Goal: Check status: Check status

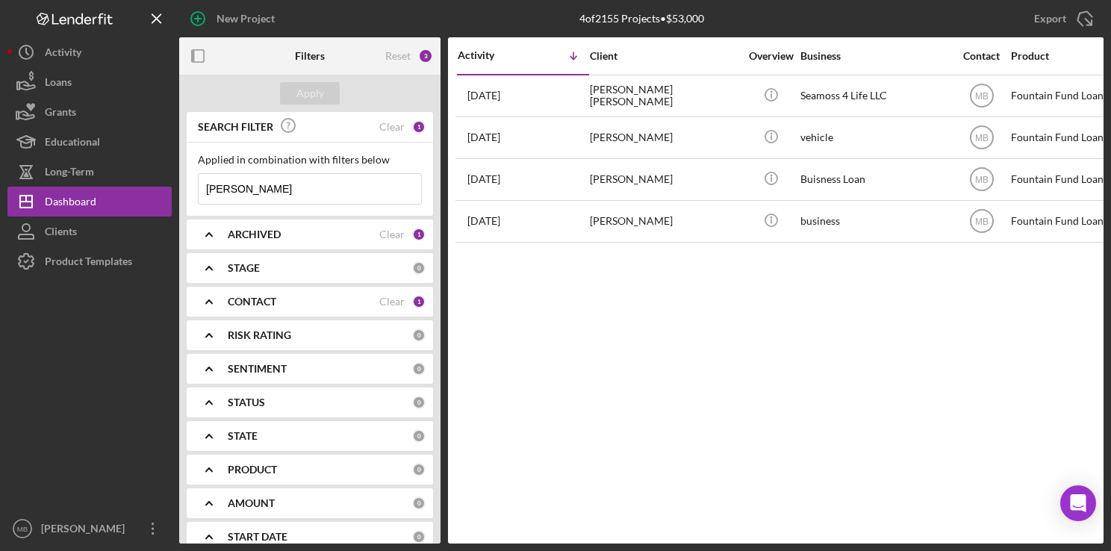
click at [264, 184] on input "derrick" at bounding box center [310, 189] width 222 height 30
type input "d"
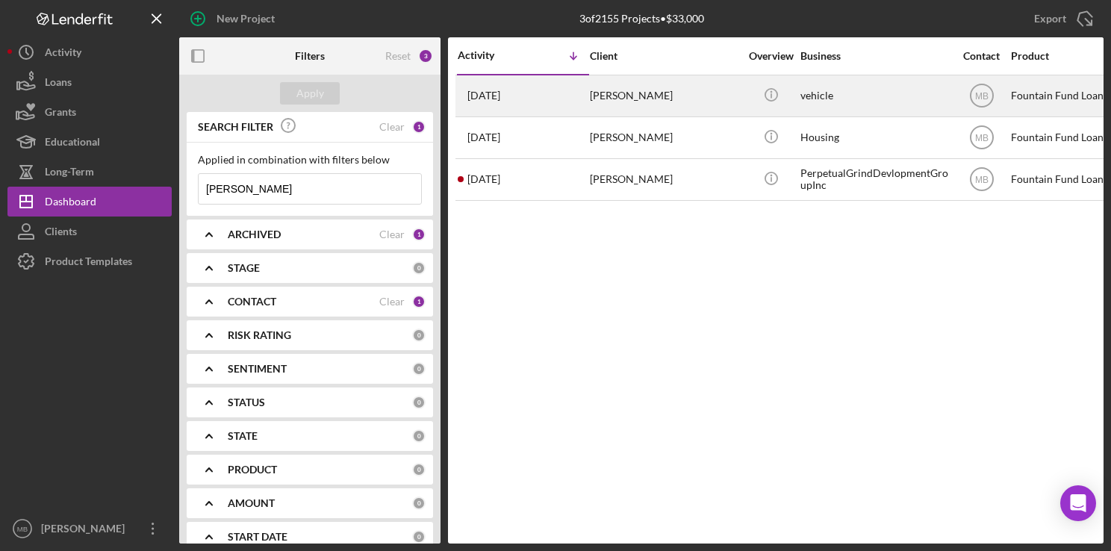
type input "[PERSON_NAME]"
click at [564, 100] on div "[DATE] [PERSON_NAME]" at bounding box center [523, 96] width 131 height 40
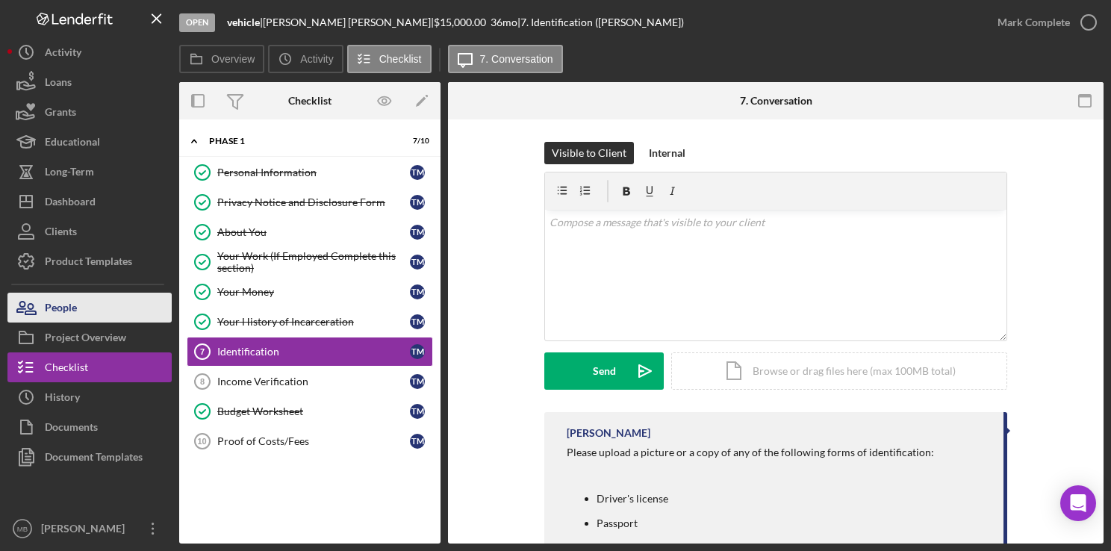
click at [71, 303] on div "People" at bounding box center [61, 310] width 32 height 34
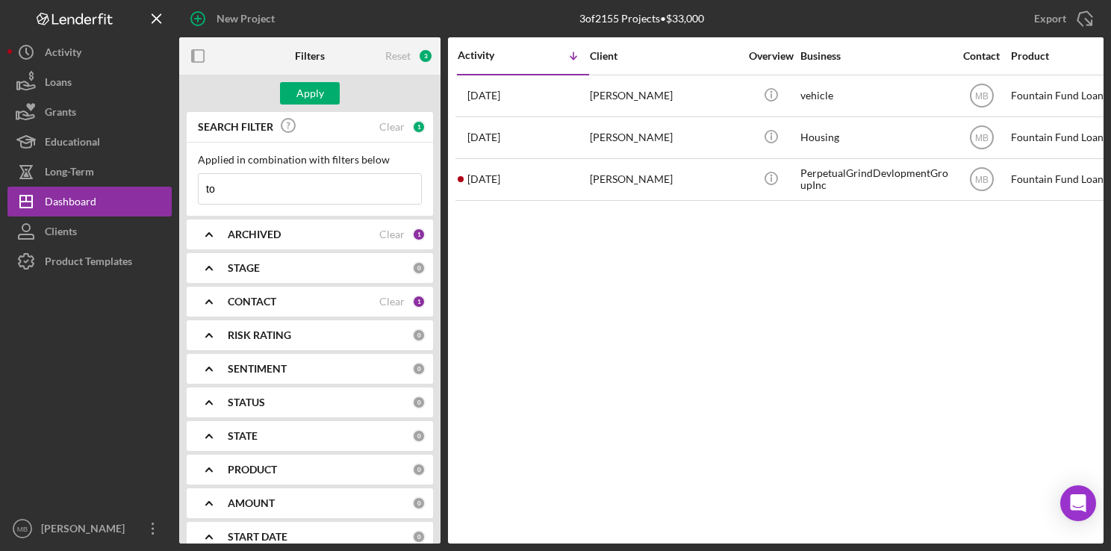
type input "t"
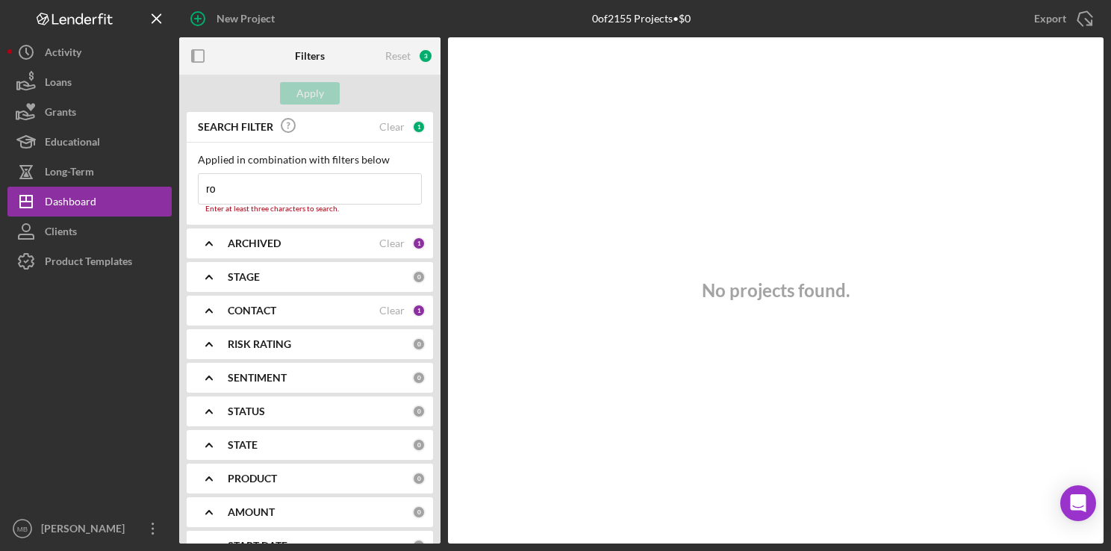
type input "r"
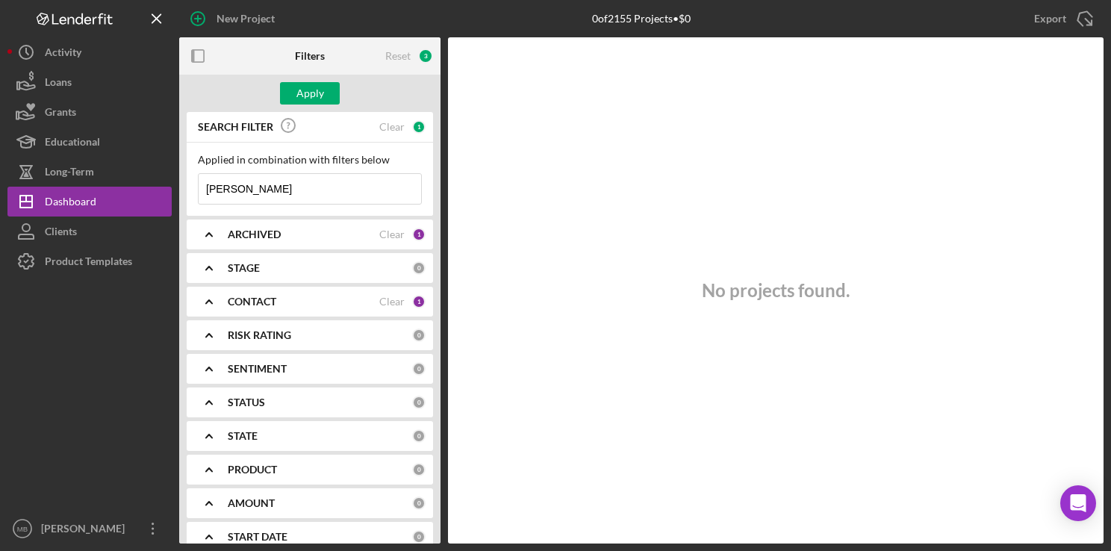
type input "[PERSON_NAME]"
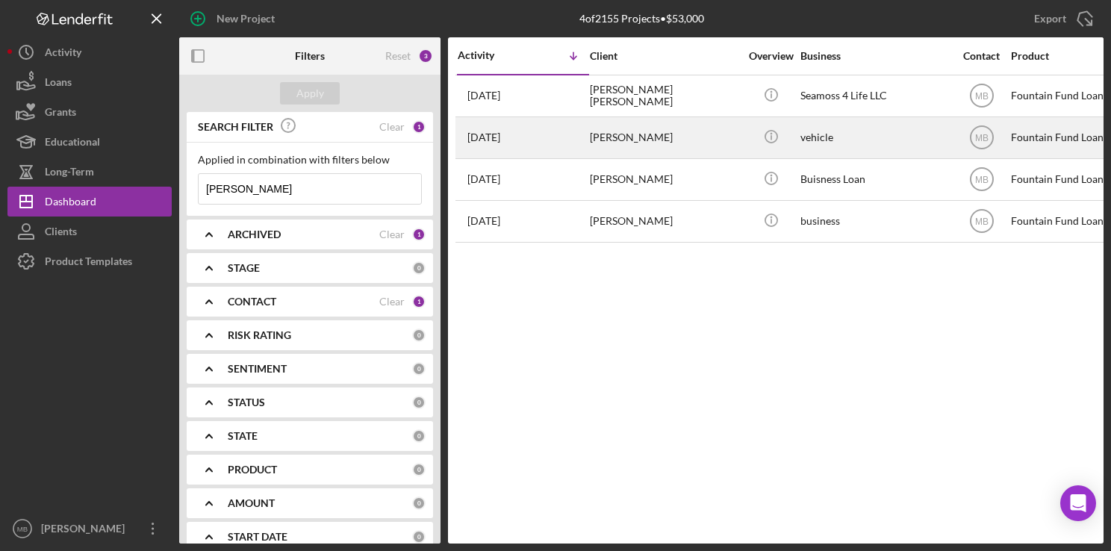
click at [561, 128] on div "4 weeks ago Derrick Roland" at bounding box center [523, 138] width 131 height 40
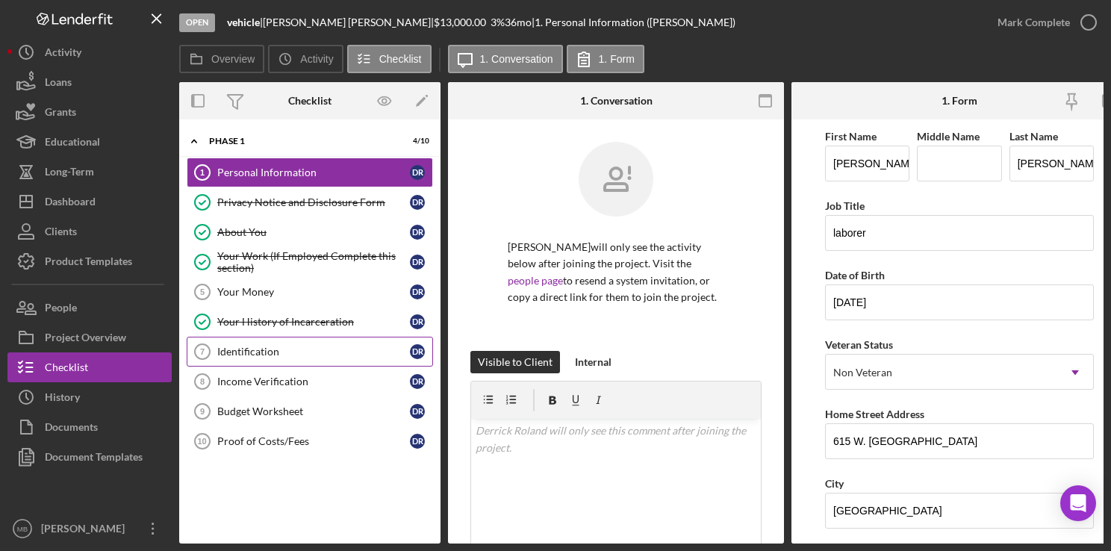
click at [319, 351] on div "Identification" at bounding box center [313, 352] width 193 height 12
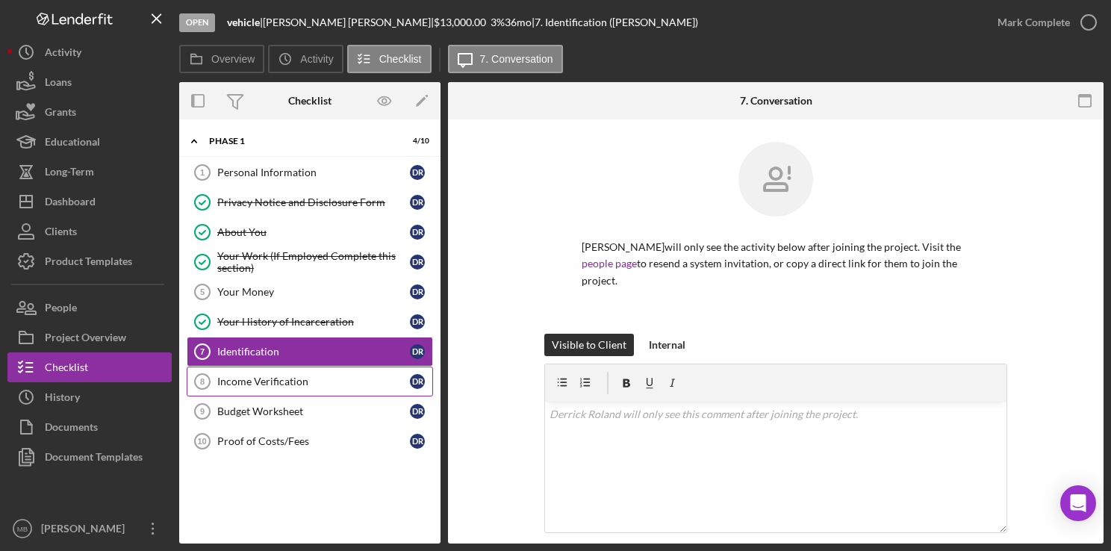
click at [317, 375] on div "Income Verification" at bounding box center [313, 381] width 193 height 12
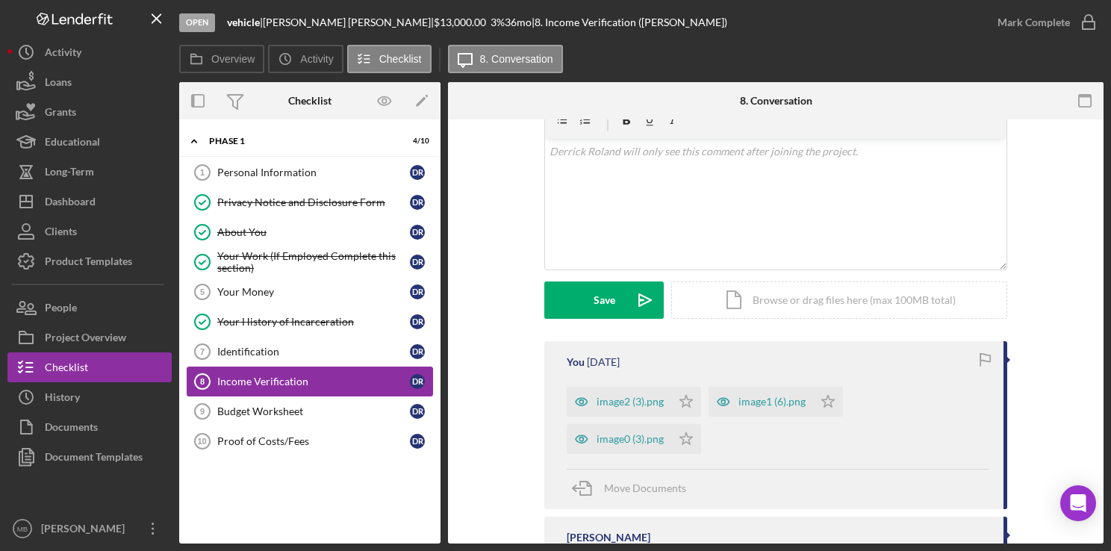
scroll to position [265, 0]
click at [631, 399] on div "image2 (3).png" at bounding box center [629, 399] width 67 height 12
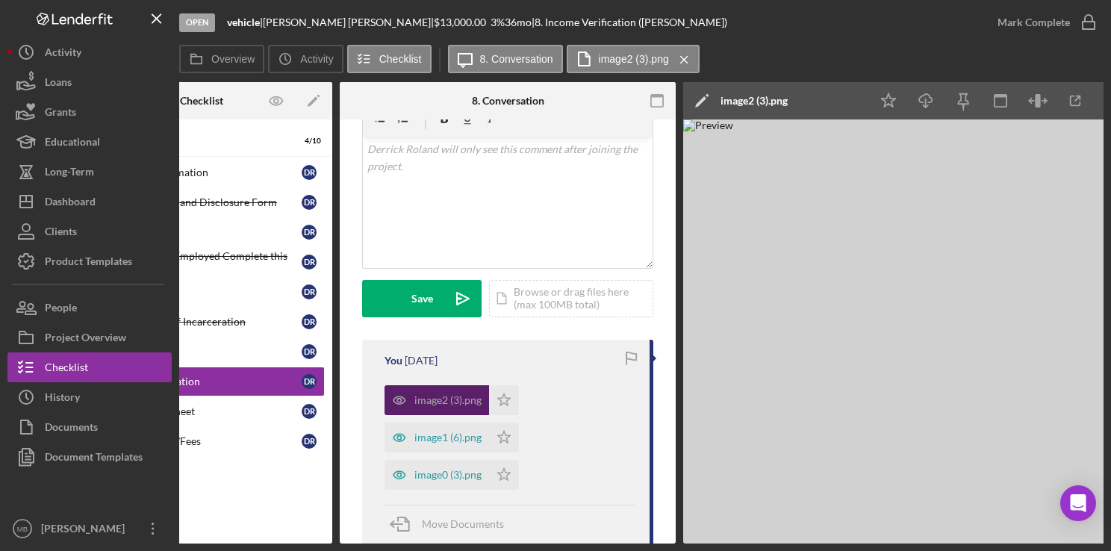
scroll to position [0, 135]
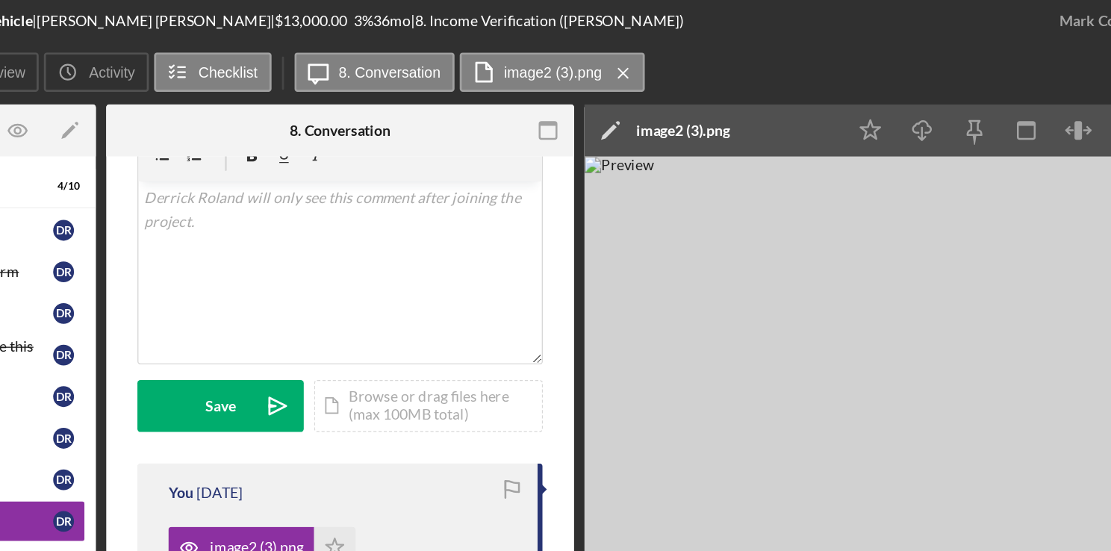
click at [912, 161] on img at bounding box center [880, 331] width 448 height 424
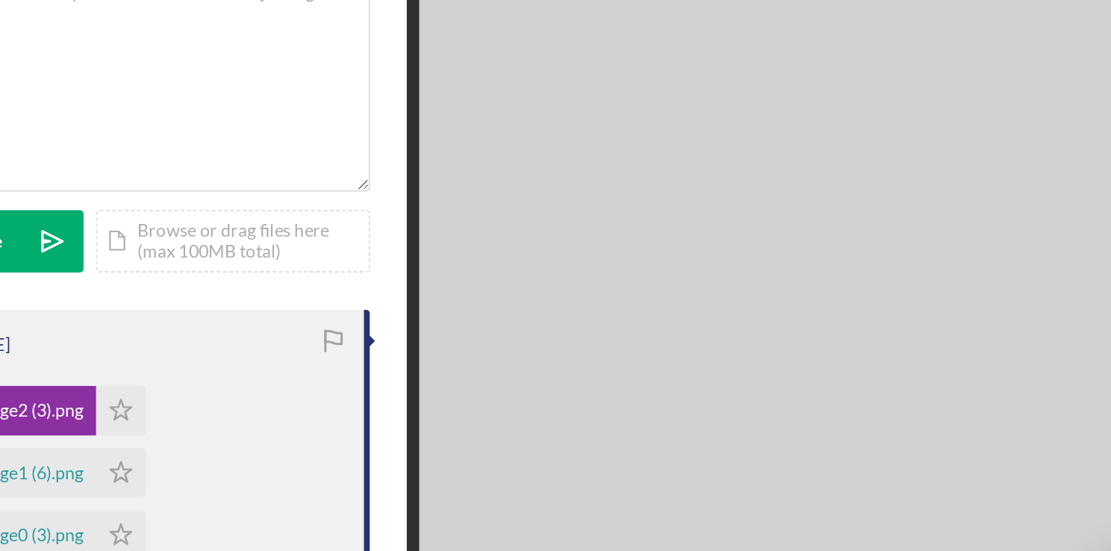
scroll to position [284, 0]
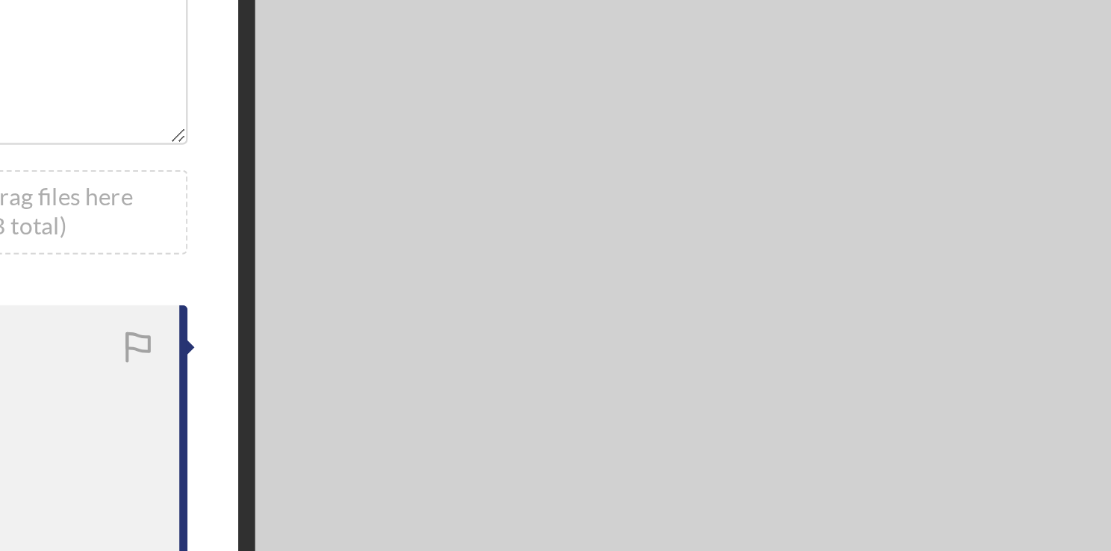
click at [947, 341] on img at bounding box center [880, 331] width 448 height 424
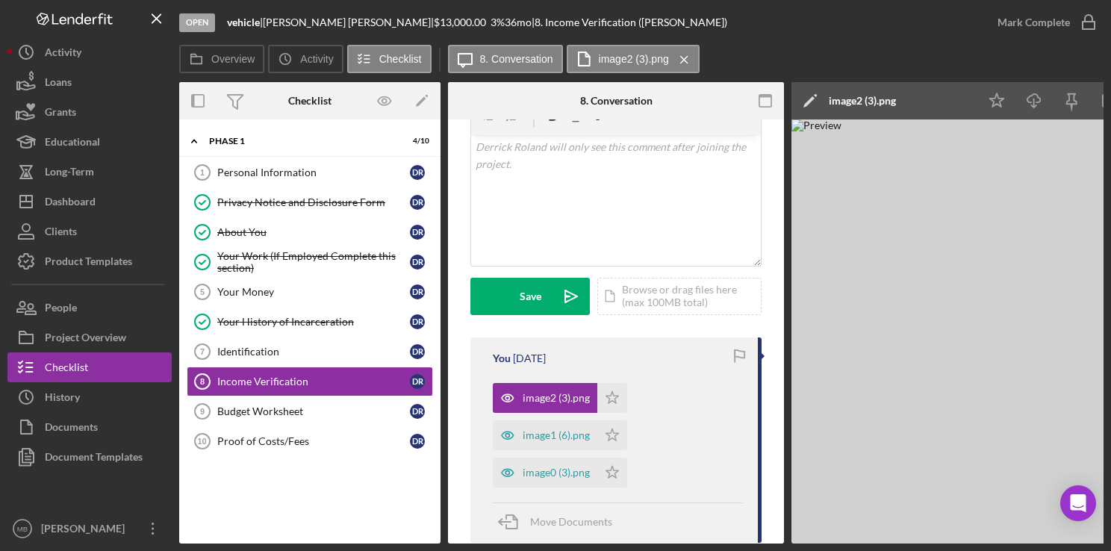
scroll to position [281, 0]
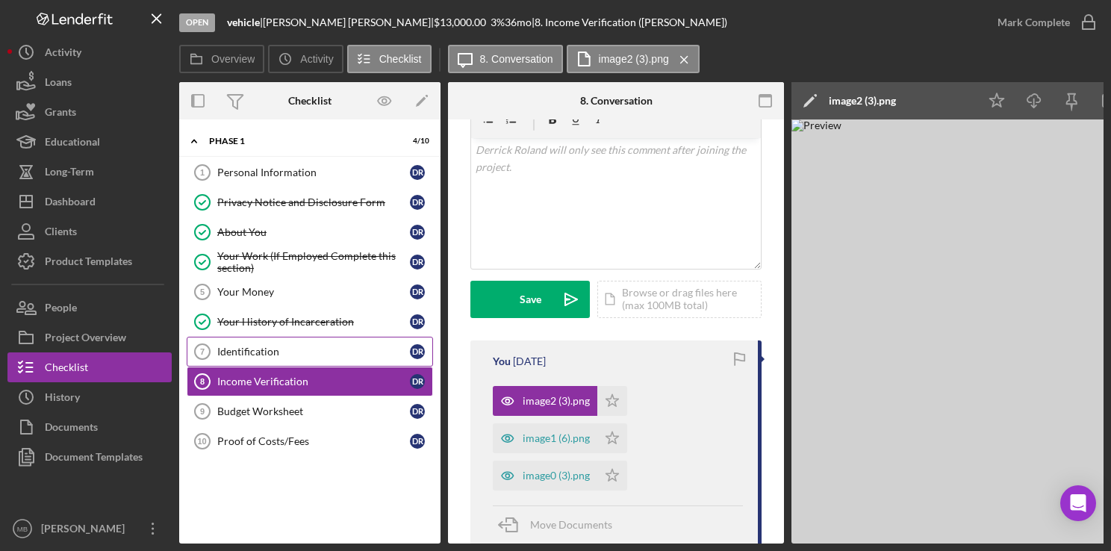
click at [279, 350] on div "Identification" at bounding box center [313, 352] width 193 height 12
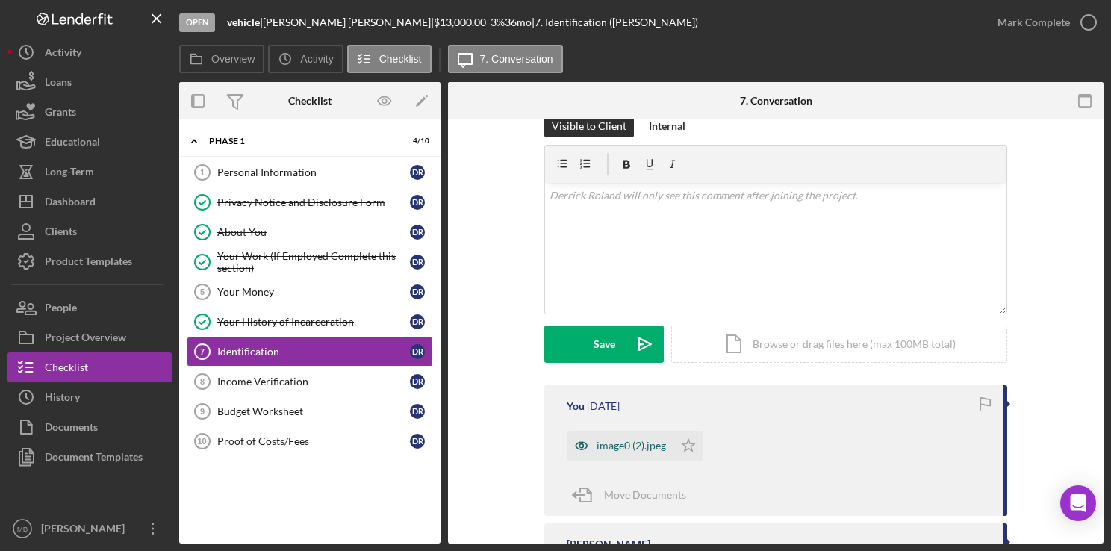
click at [624, 452] on div "image0 (2).jpeg" at bounding box center [620, 446] width 107 height 30
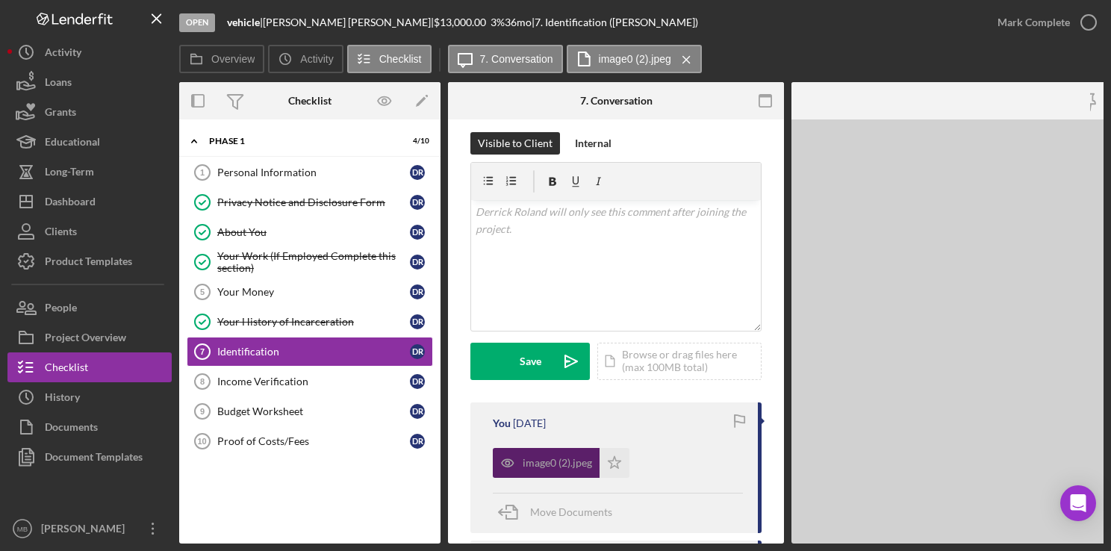
scroll to position [236, 0]
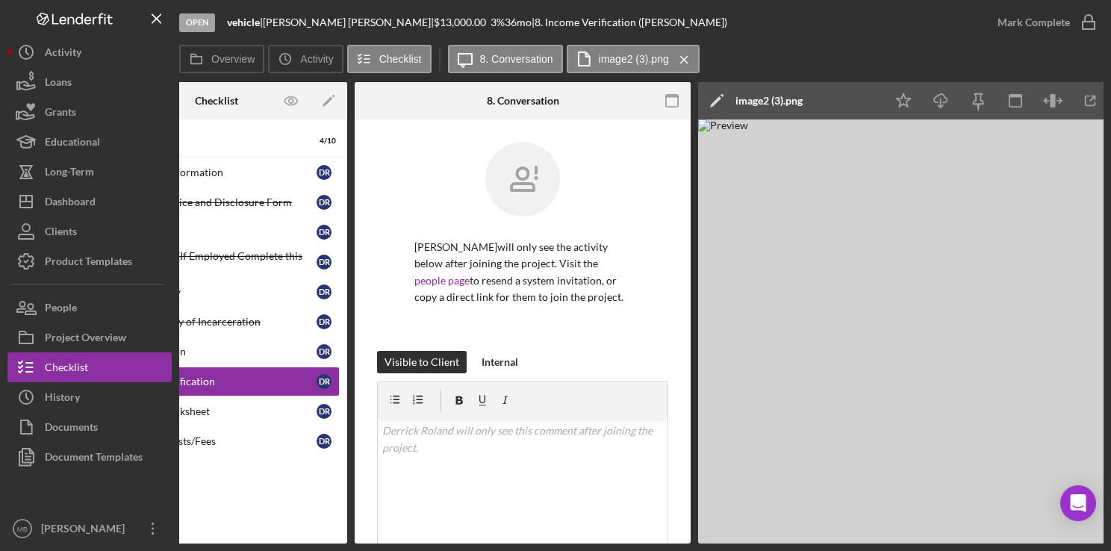
scroll to position [0, 135]
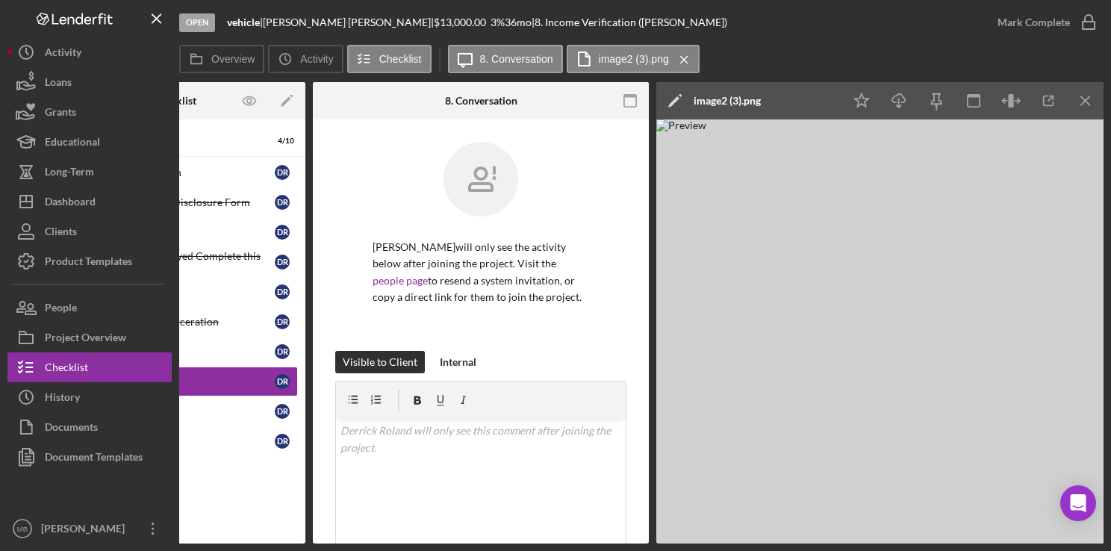
click at [826, 378] on img at bounding box center [880, 331] width 448 height 424
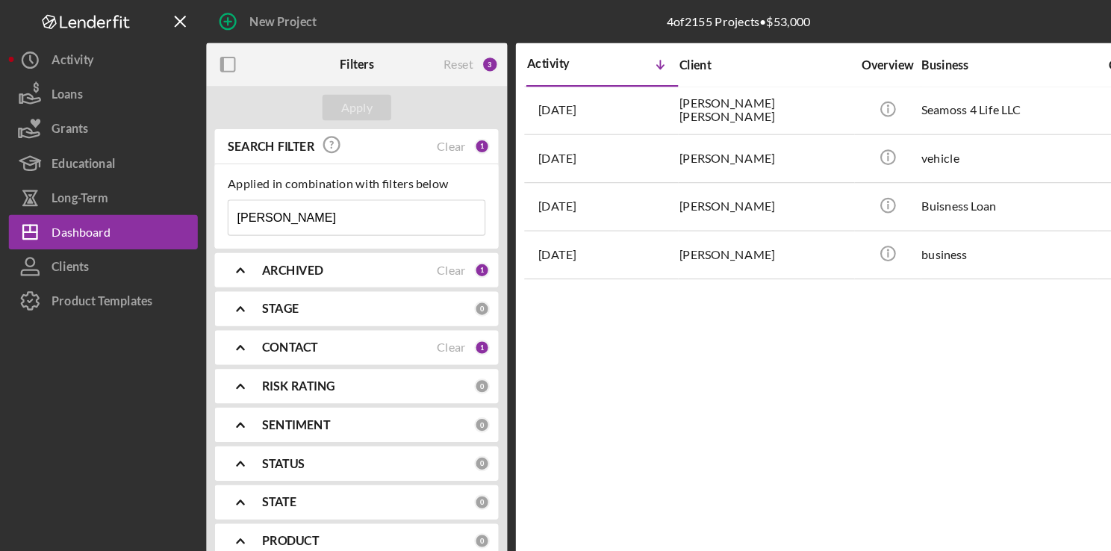
click at [299, 195] on input "[PERSON_NAME]" at bounding box center [310, 189] width 222 height 30
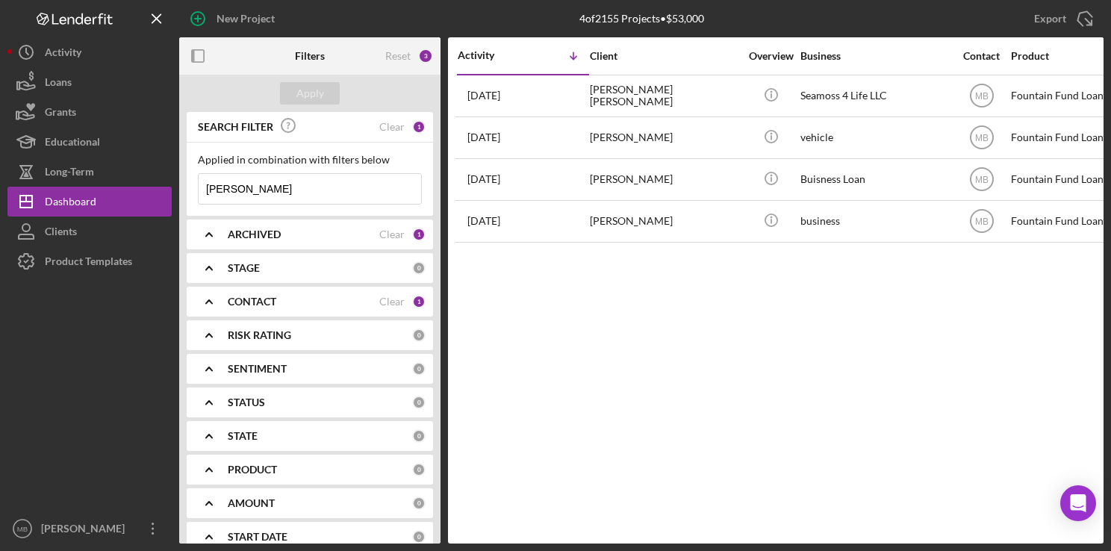
click at [308, 196] on input "[PERSON_NAME]" at bounding box center [310, 189] width 222 height 30
type input "D"
type input "[PERSON_NAME]"
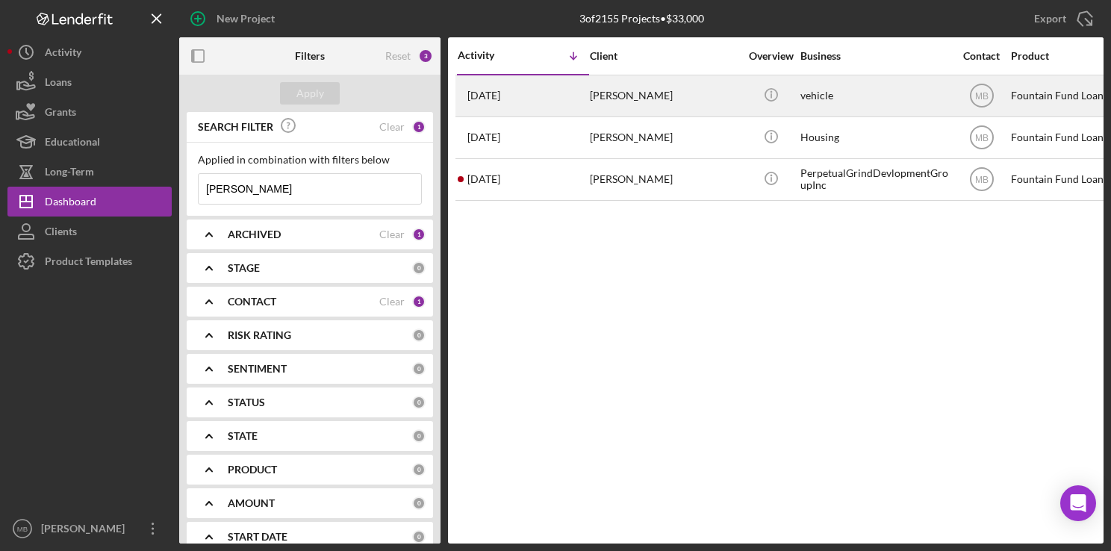
click at [575, 100] on div "[DATE] [PERSON_NAME]" at bounding box center [523, 96] width 131 height 40
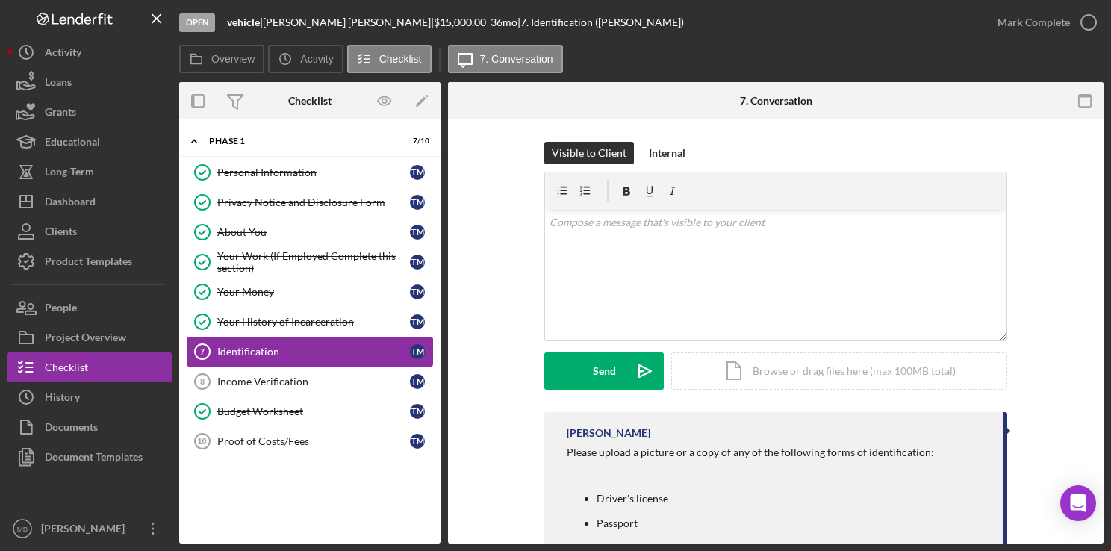
click at [277, 346] on div "Identification" at bounding box center [313, 352] width 193 height 12
click at [284, 346] on div "Identification" at bounding box center [313, 352] width 193 height 12
click at [276, 339] on link "Identification 7 Identification T M" at bounding box center [310, 352] width 246 height 30
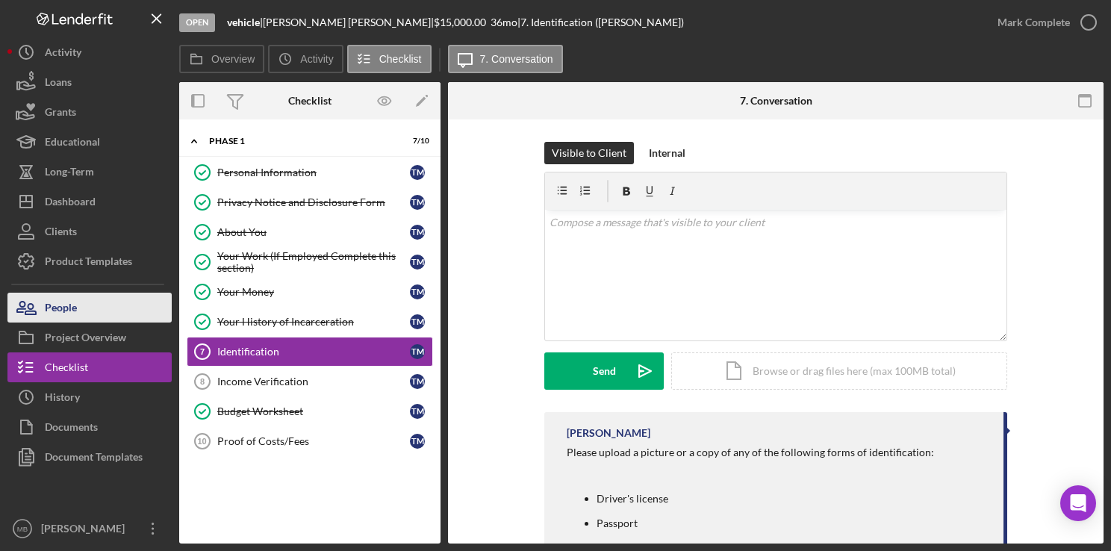
click at [72, 306] on div "People" at bounding box center [61, 310] width 32 height 34
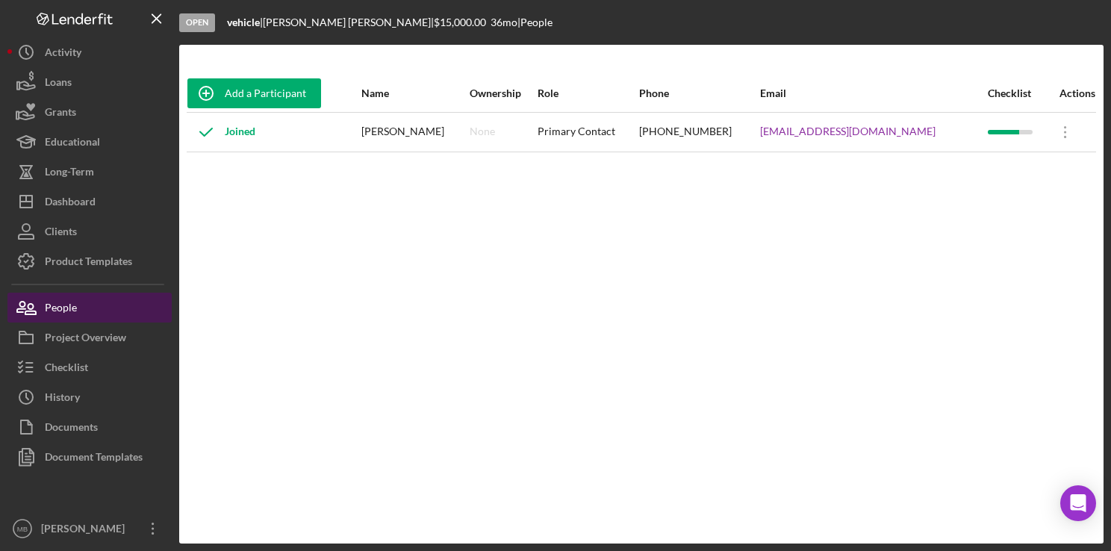
click at [72, 306] on div "People" at bounding box center [61, 310] width 32 height 34
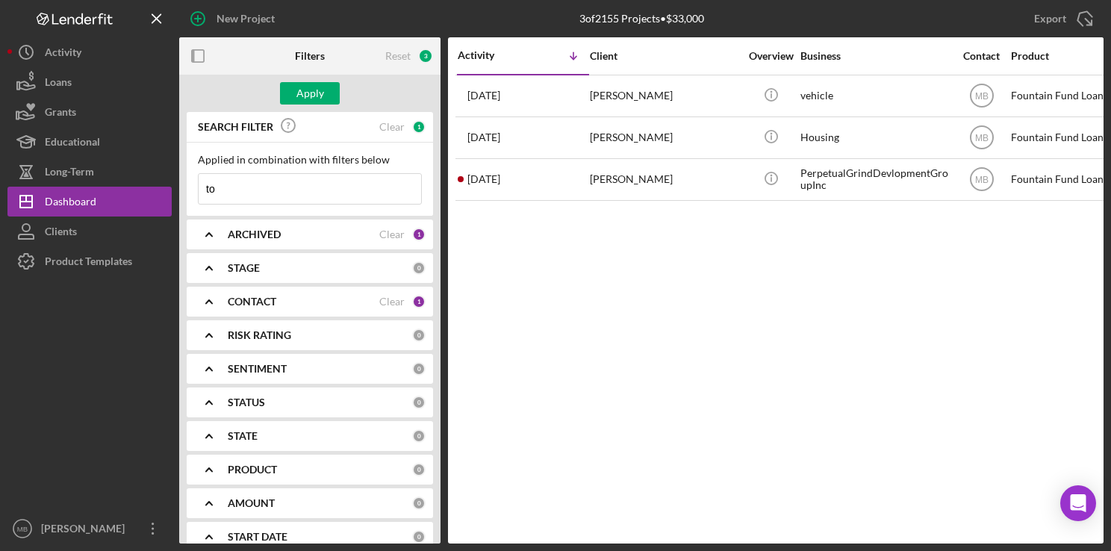
type input "t"
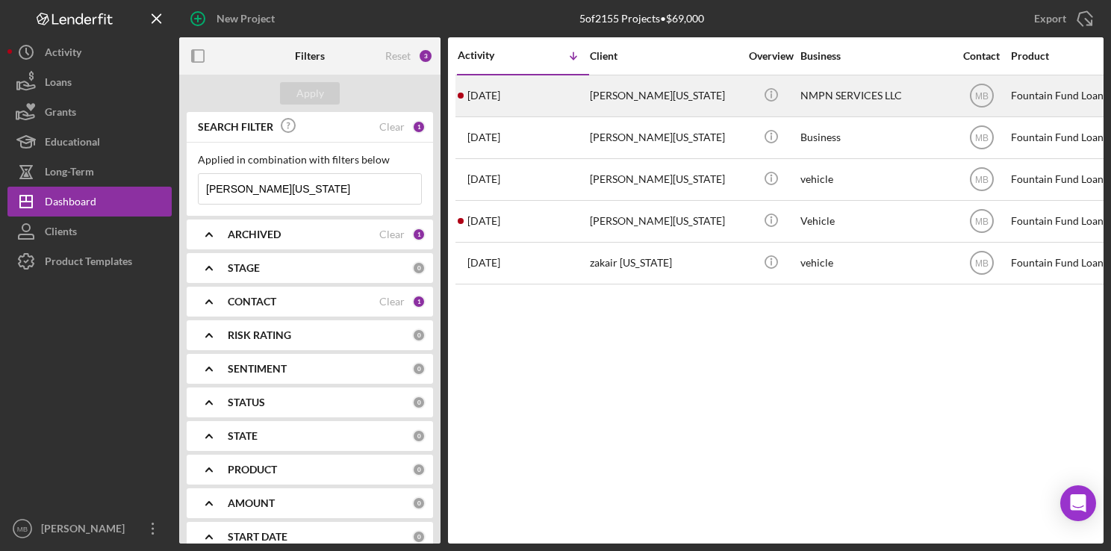
type input "[PERSON_NAME][US_STATE]"
click at [500, 90] on time "[DATE]" at bounding box center [483, 96] width 33 height 12
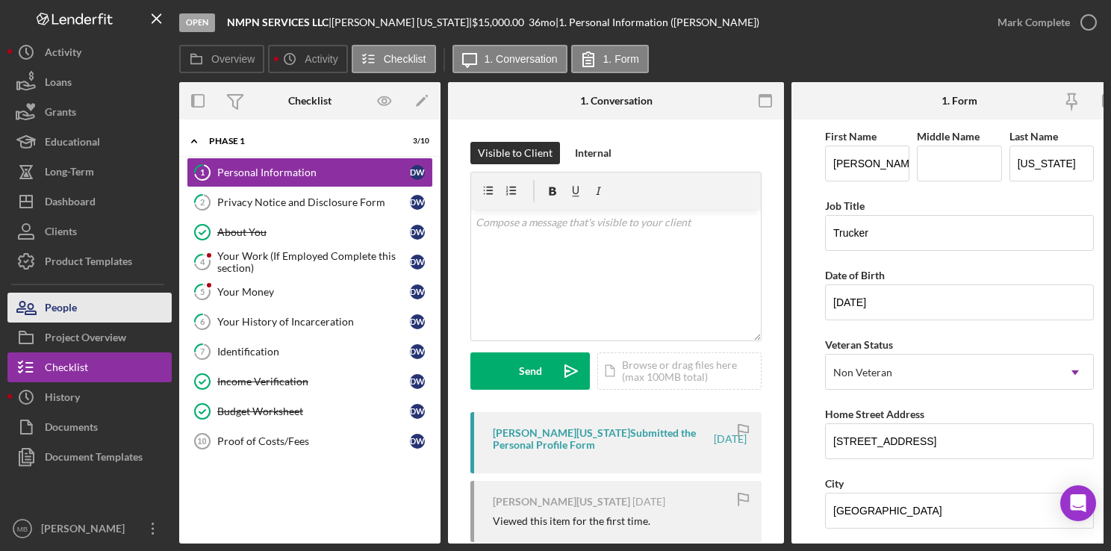
click at [89, 305] on button "People" at bounding box center [89, 308] width 164 height 30
